Goal: Go to known website: Access a specific website the user already knows

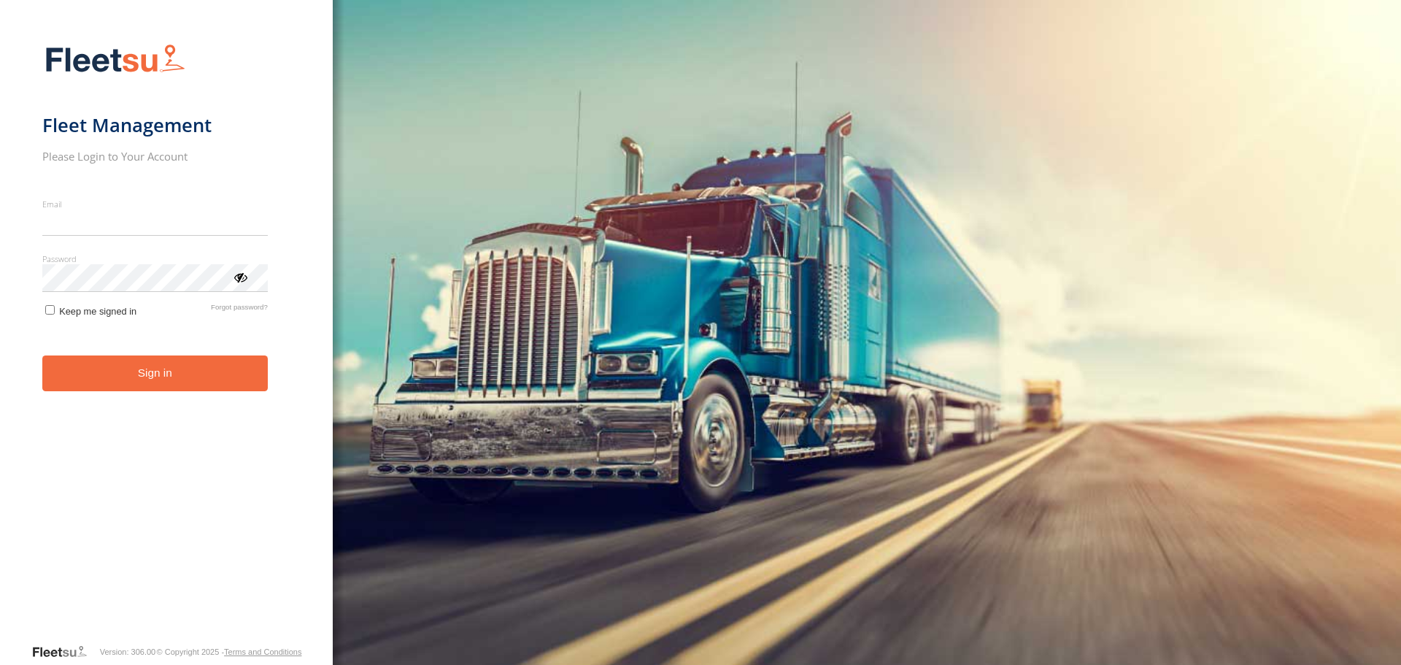
type input "**********"
click at [242, 373] on button "Sign in" at bounding box center [155, 373] width 226 height 36
click at [193, 370] on button "Sign in" at bounding box center [155, 373] width 226 height 36
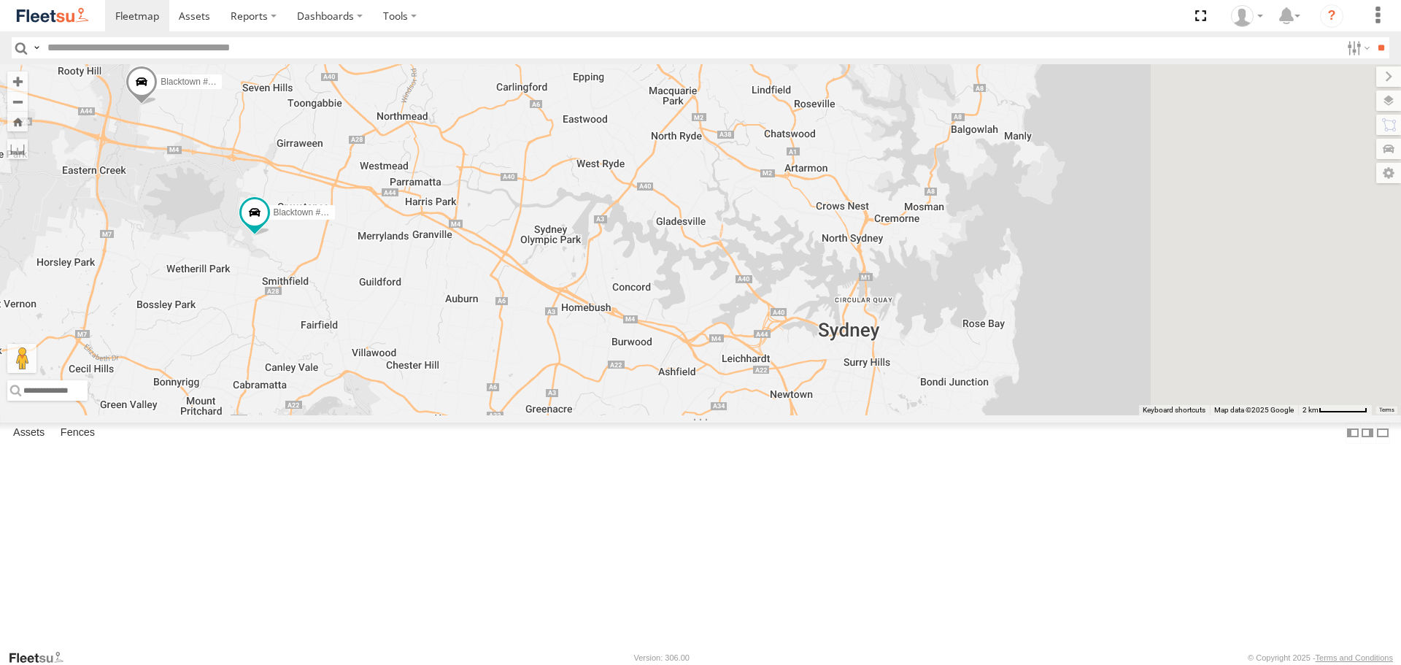
drag, startPoint x: 908, startPoint y: 332, endPoint x: 813, endPoint y: 385, distance: 108.8
click at [813, 385] on div "Rural (T08 - [PERSON_NAME]) Revesby (T07 - [PERSON_NAME]) Brookvale (T10 - [PER…" at bounding box center [700, 239] width 1401 height 350
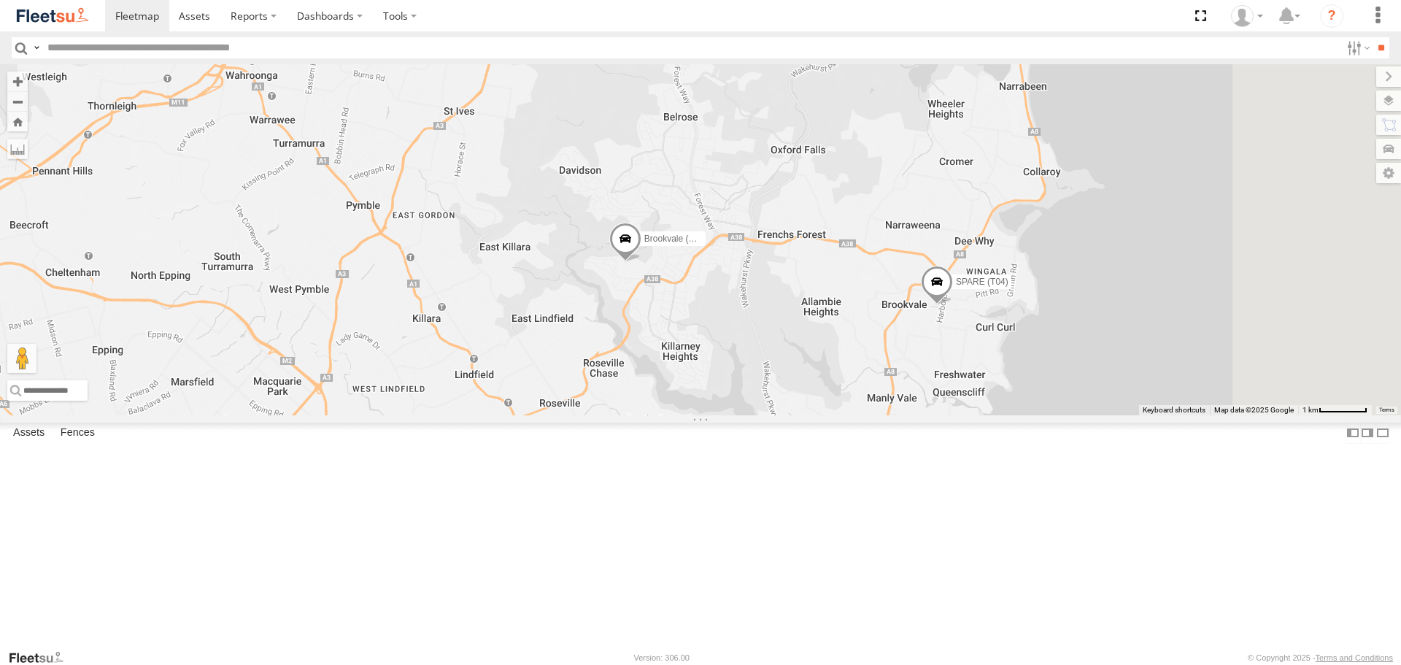
drag, startPoint x: 1016, startPoint y: 238, endPoint x: 713, endPoint y: 572, distance: 451.1
click at [713, 415] on div "Rural (T08 - [PERSON_NAME]) Revesby (T07 - [PERSON_NAME]) Brookvale (T10 - [PER…" at bounding box center [700, 239] width 1401 height 350
